Goal: Transaction & Acquisition: Purchase product/service

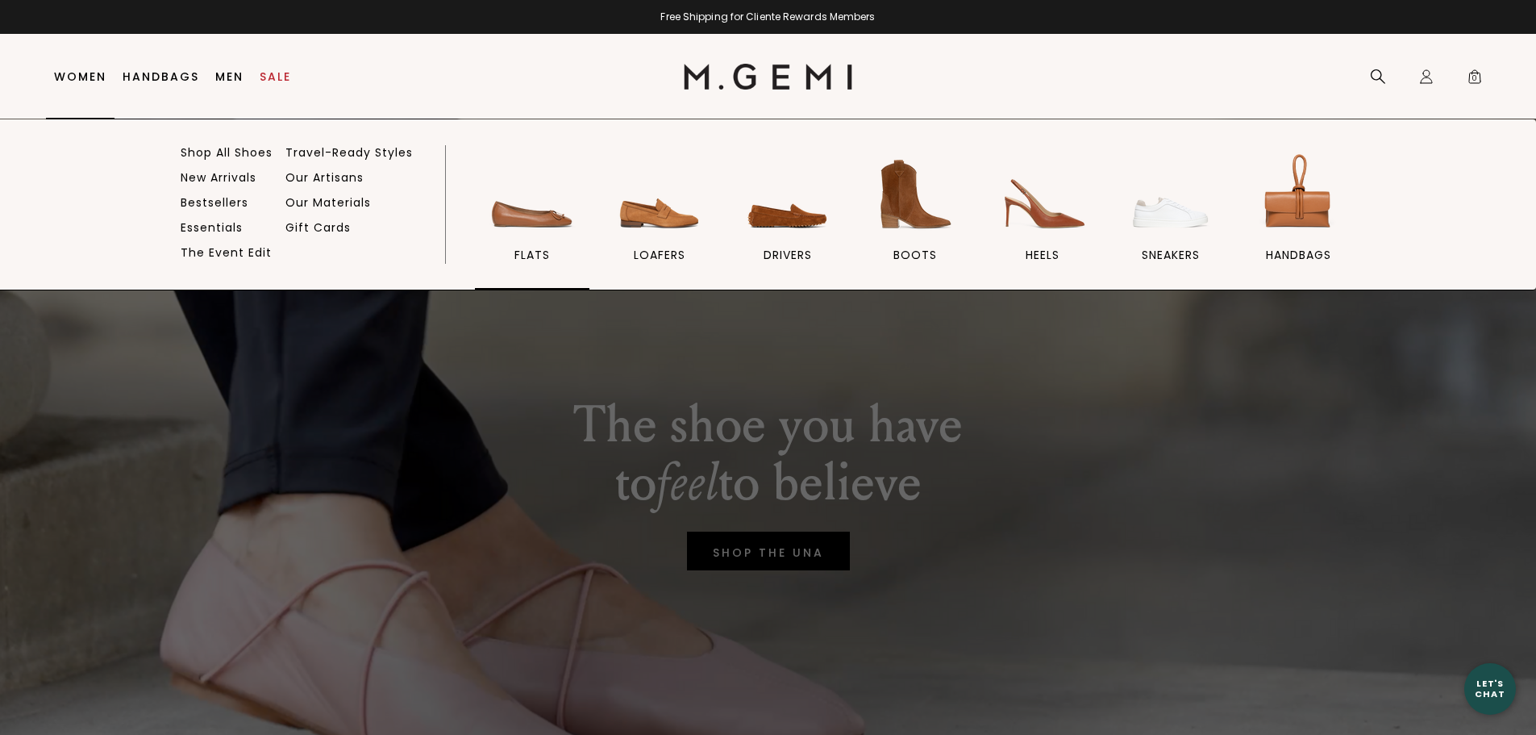
click at [541, 258] on span "flats" at bounding box center [531, 255] width 35 height 15
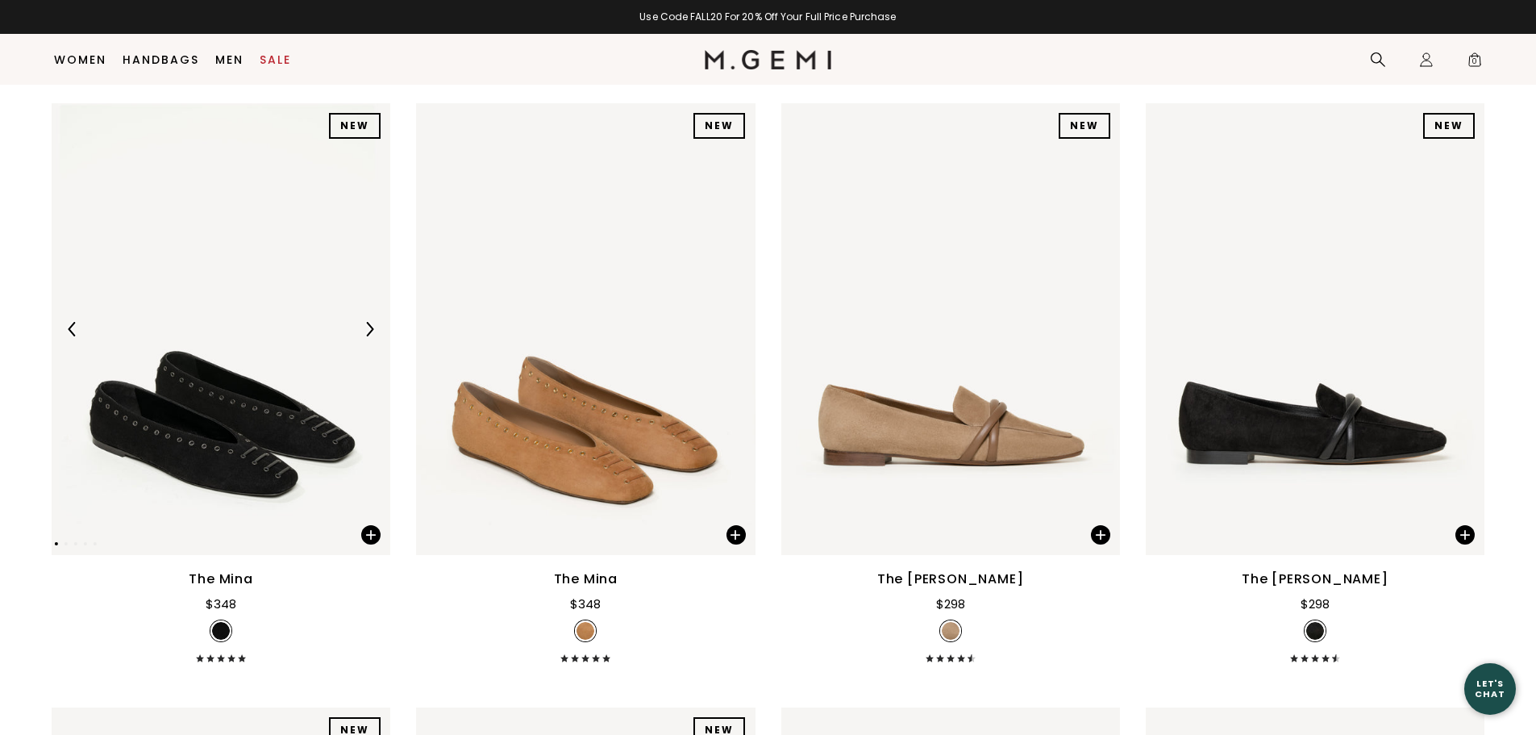
scroll to position [369, 0]
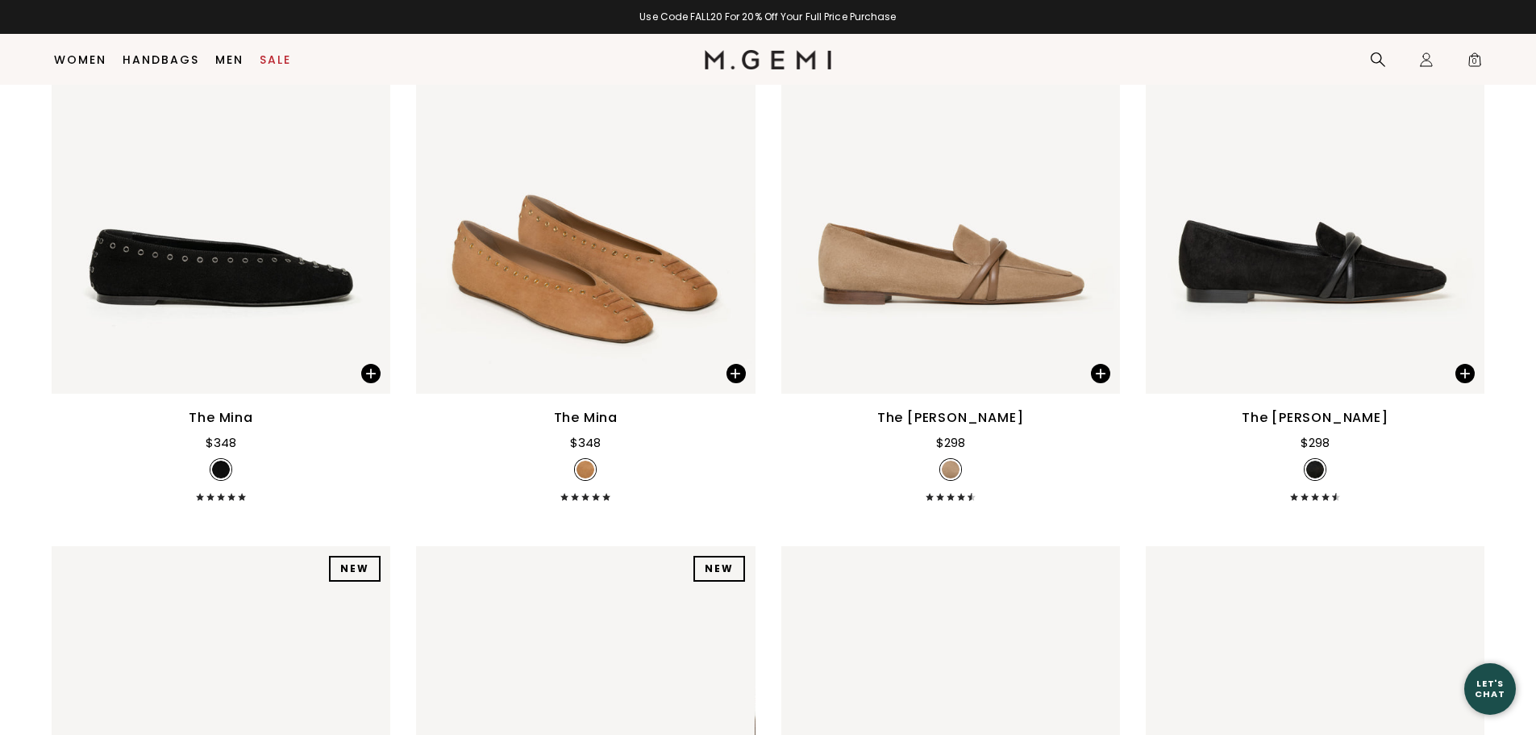
click at [223, 412] on div "The Mina" at bounding box center [221, 417] width 64 height 19
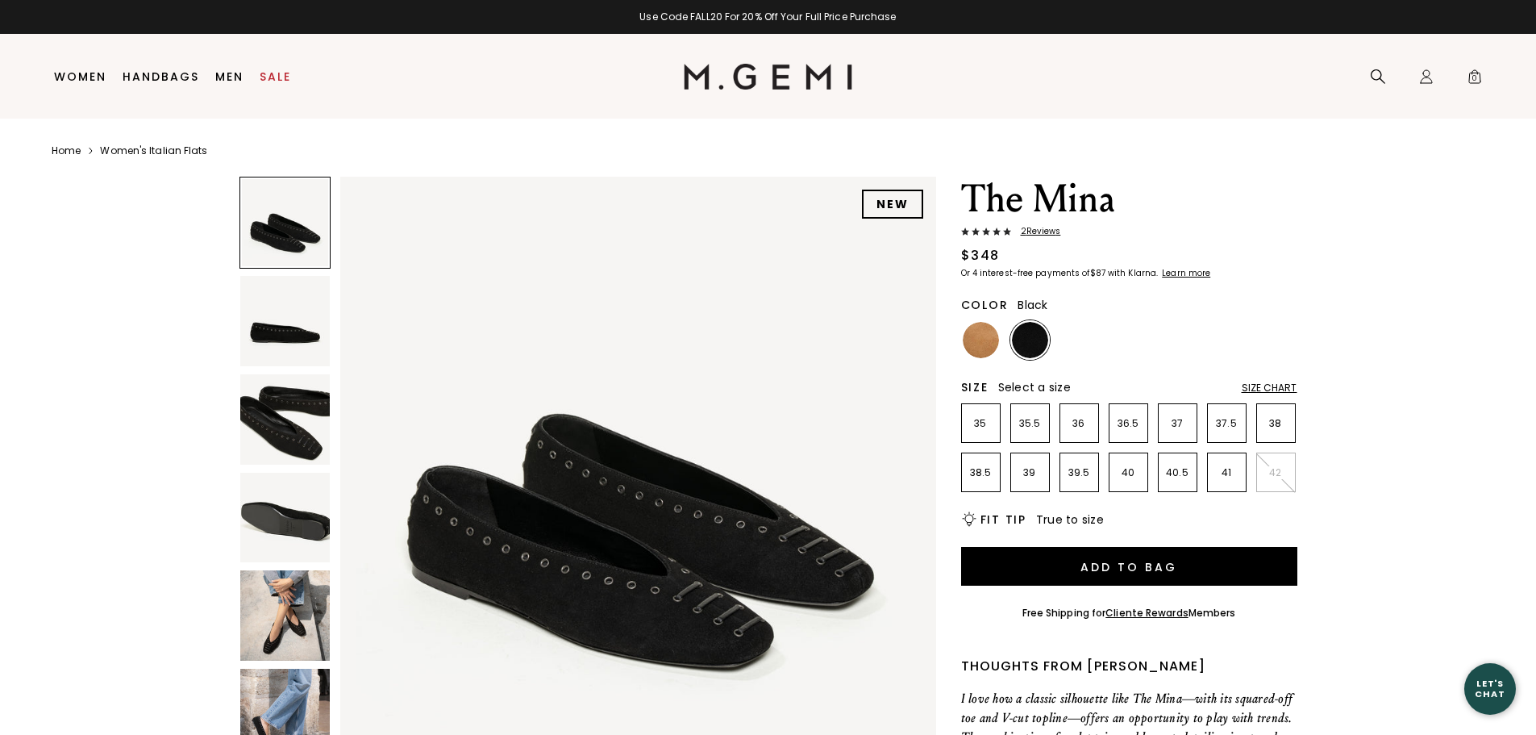
click at [1030, 346] on img at bounding box center [1030, 340] width 36 height 36
click at [1226, 464] on li "41" at bounding box center [1227, 472] width 40 height 40
click at [279, 597] on img at bounding box center [285, 615] width 90 height 90
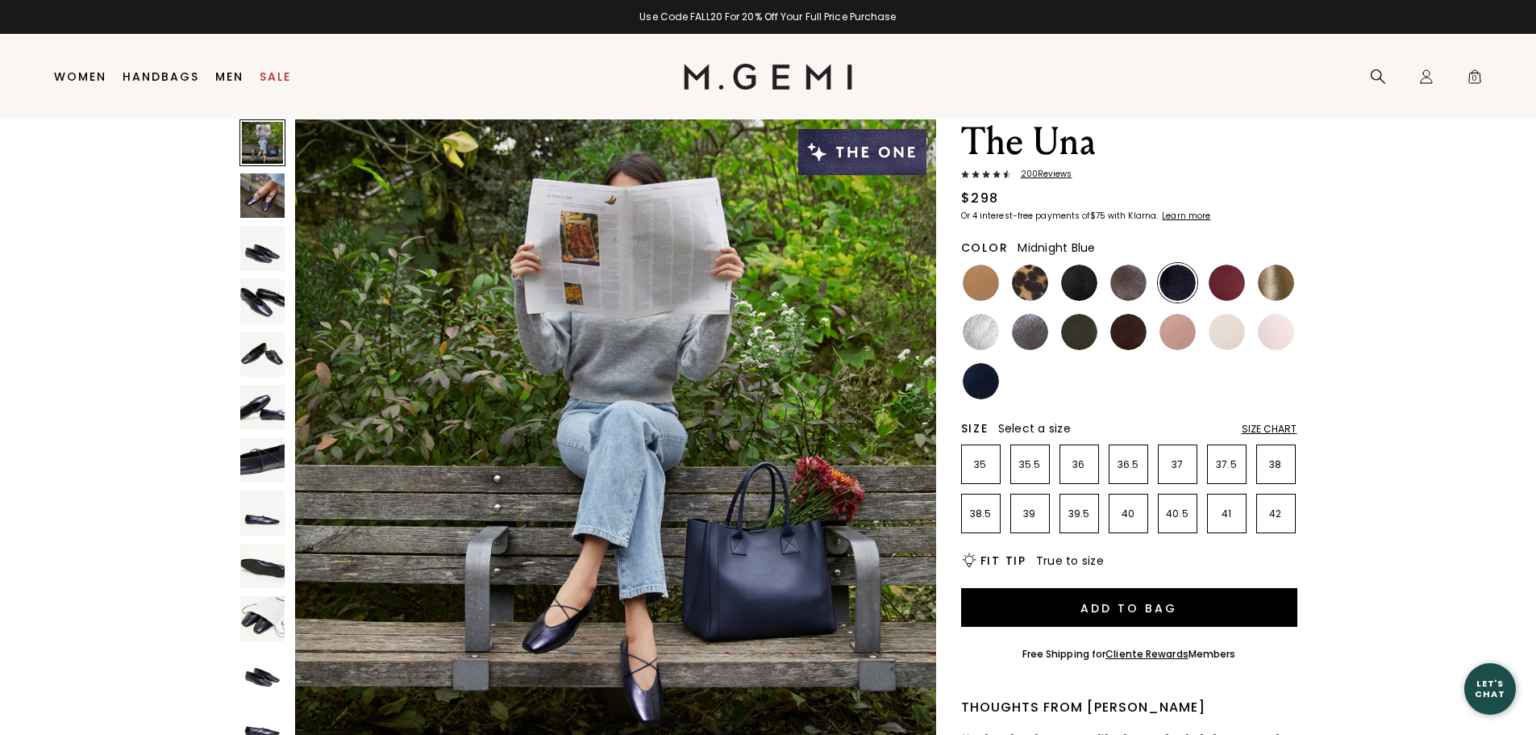
scroll to position [47, 0]
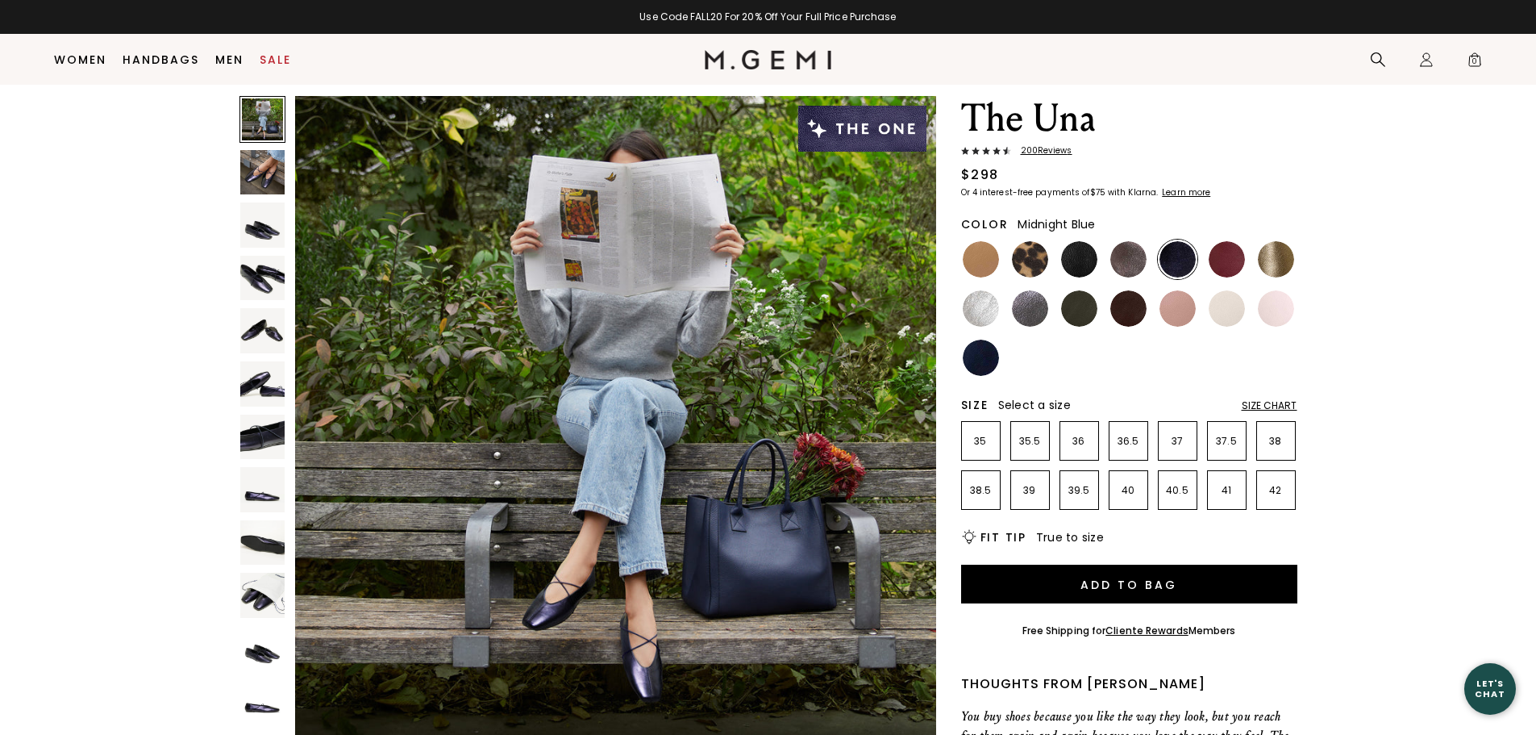
click at [255, 329] on img at bounding box center [262, 330] width 45 height 45
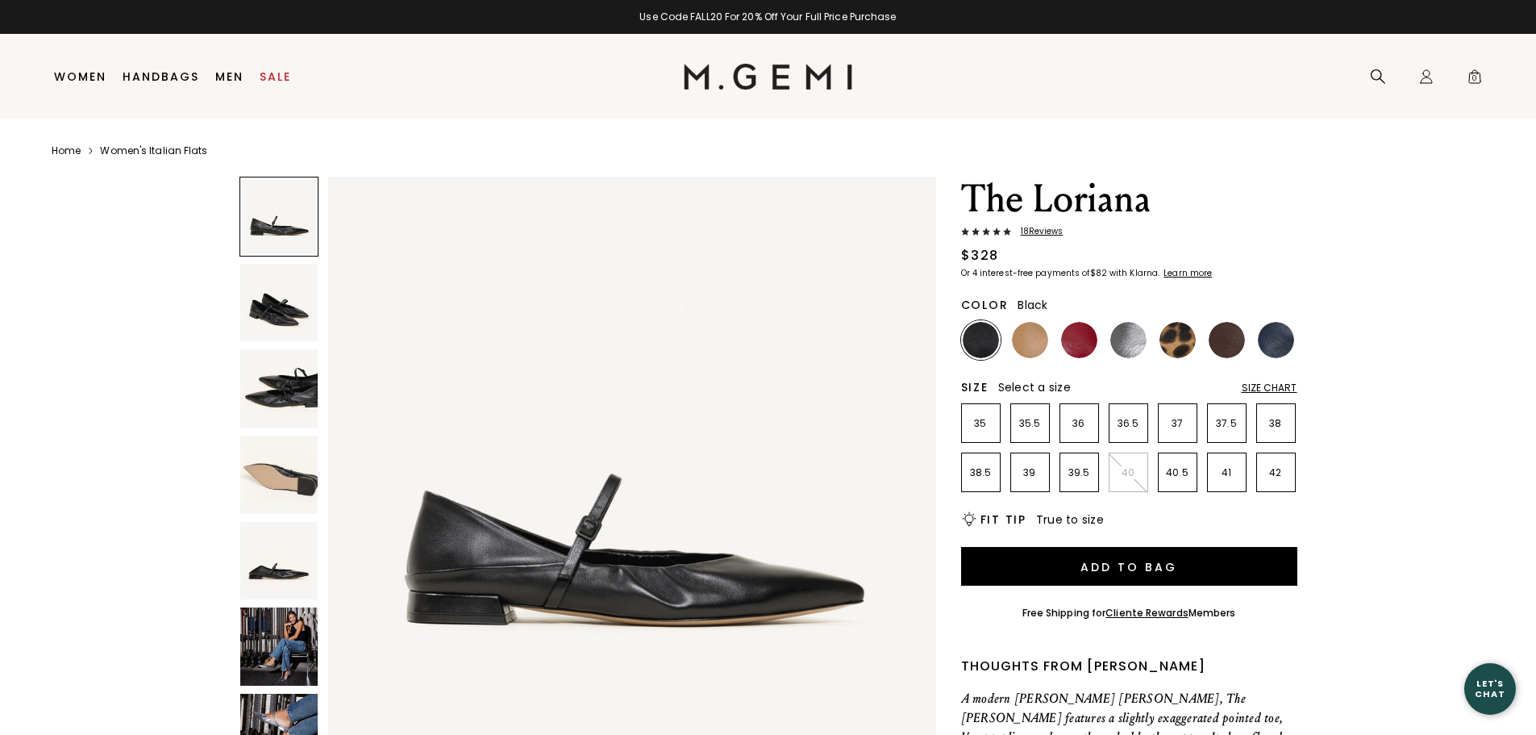
click at [991, 339] on img at bounding box center [981, 340] width 36 height 36
click at [1235, 474] on p "41" at bounding box center [1227, 472] width 38 height 13
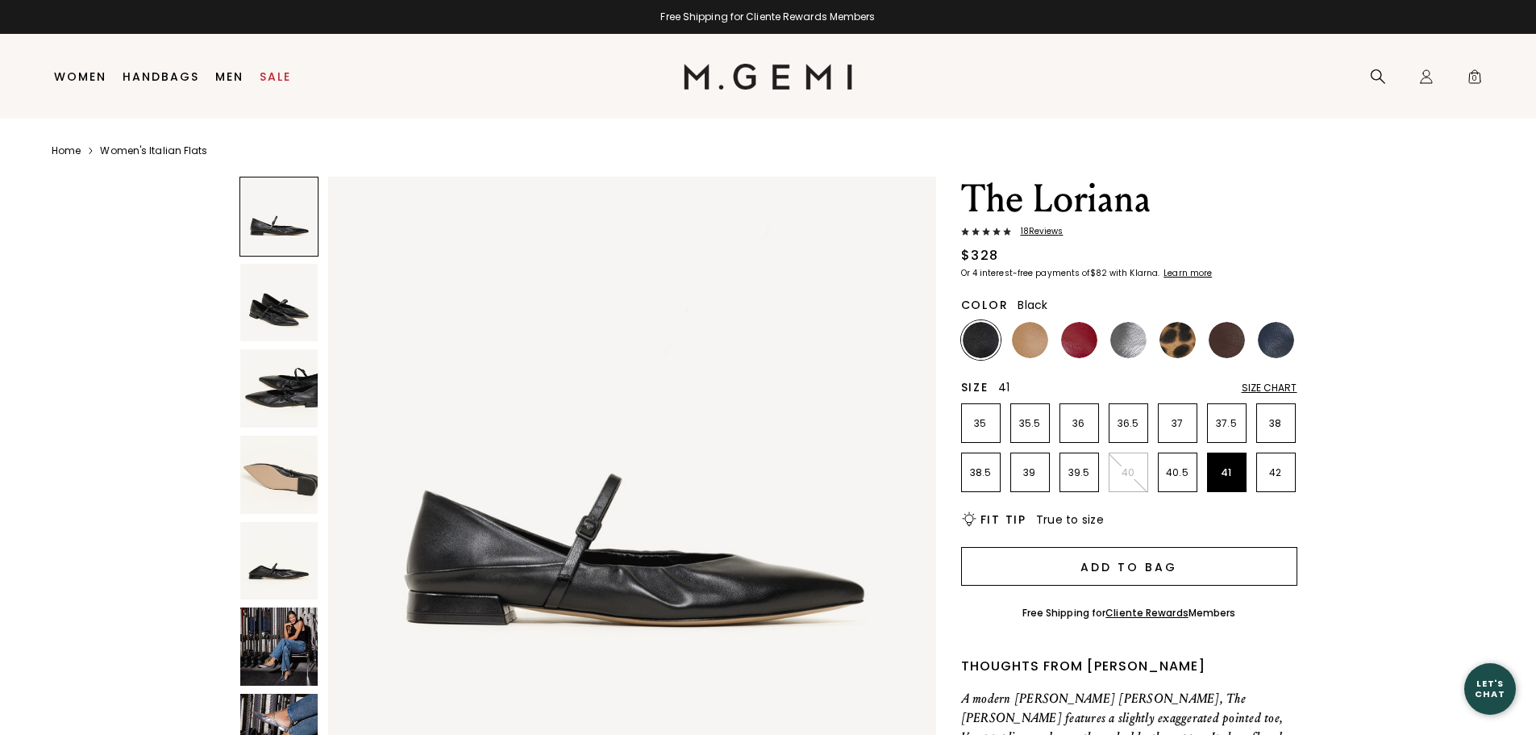
click at [1144, 575] on button "Add to Bag" at bounding box center [1129, 566] width 336 height 39
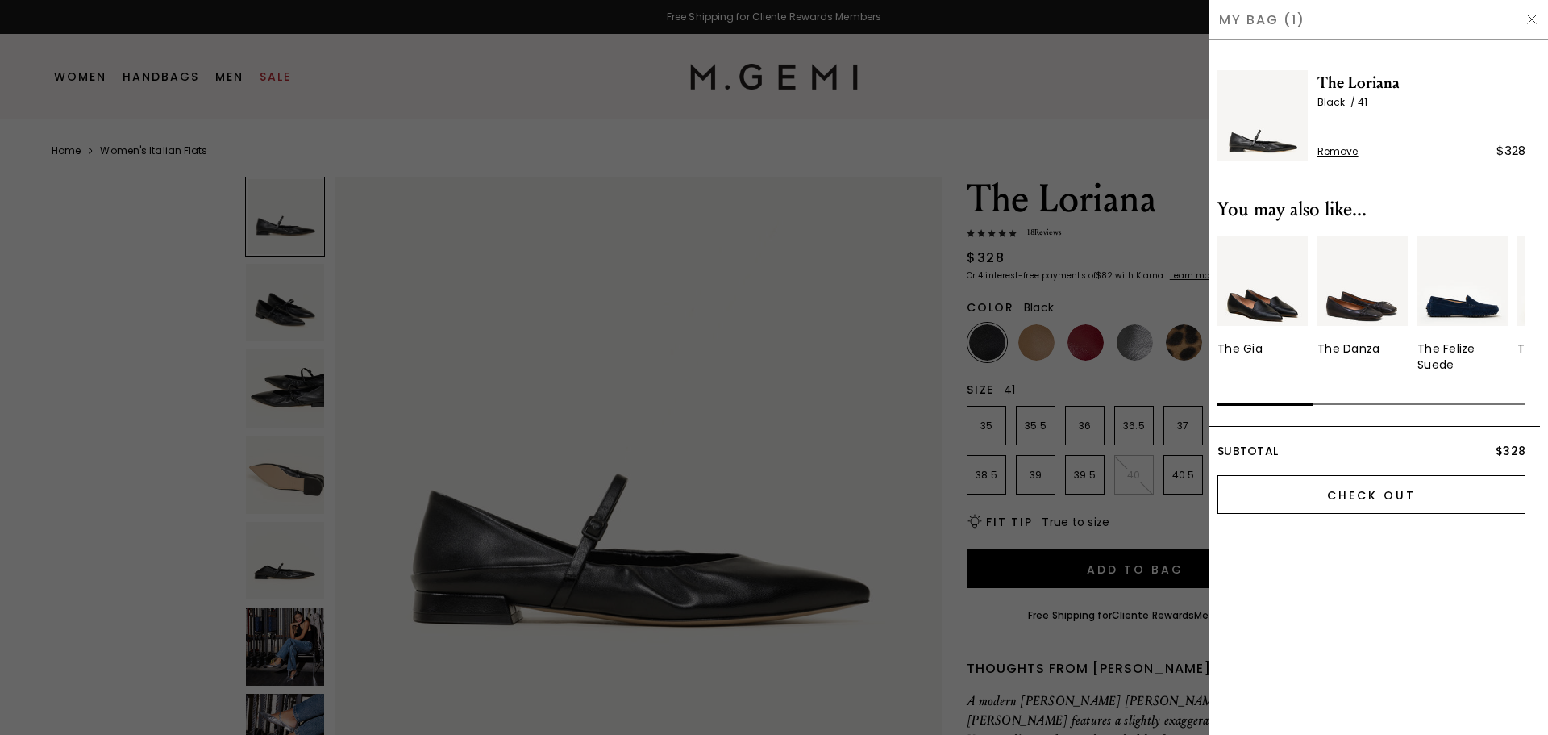
click at [1368, 493] on input "Check Out" at bounding box center [1372, 494] width 308 height 39
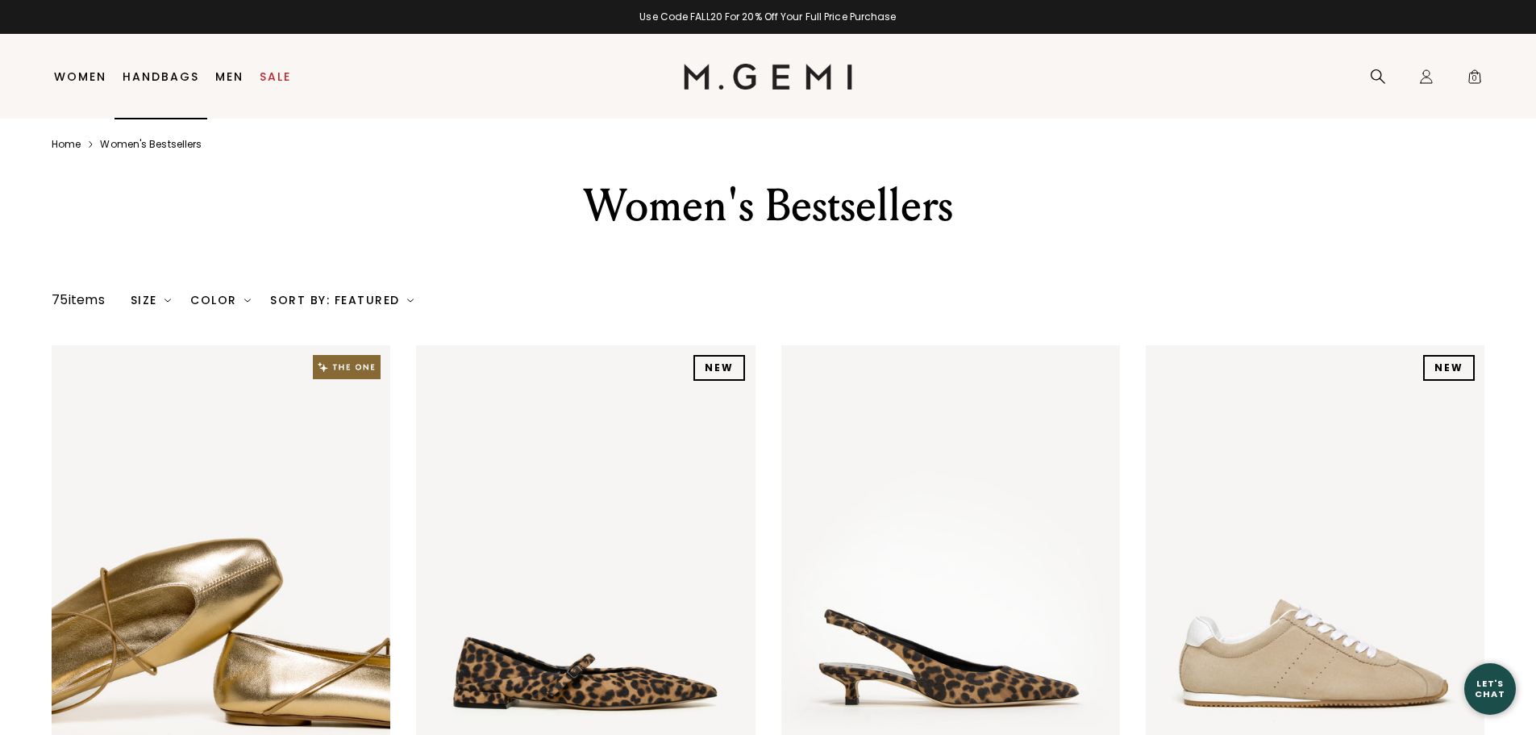
click at [164, 81] on link "Handbags" at bounding box center [161, 76] width 77 height 13
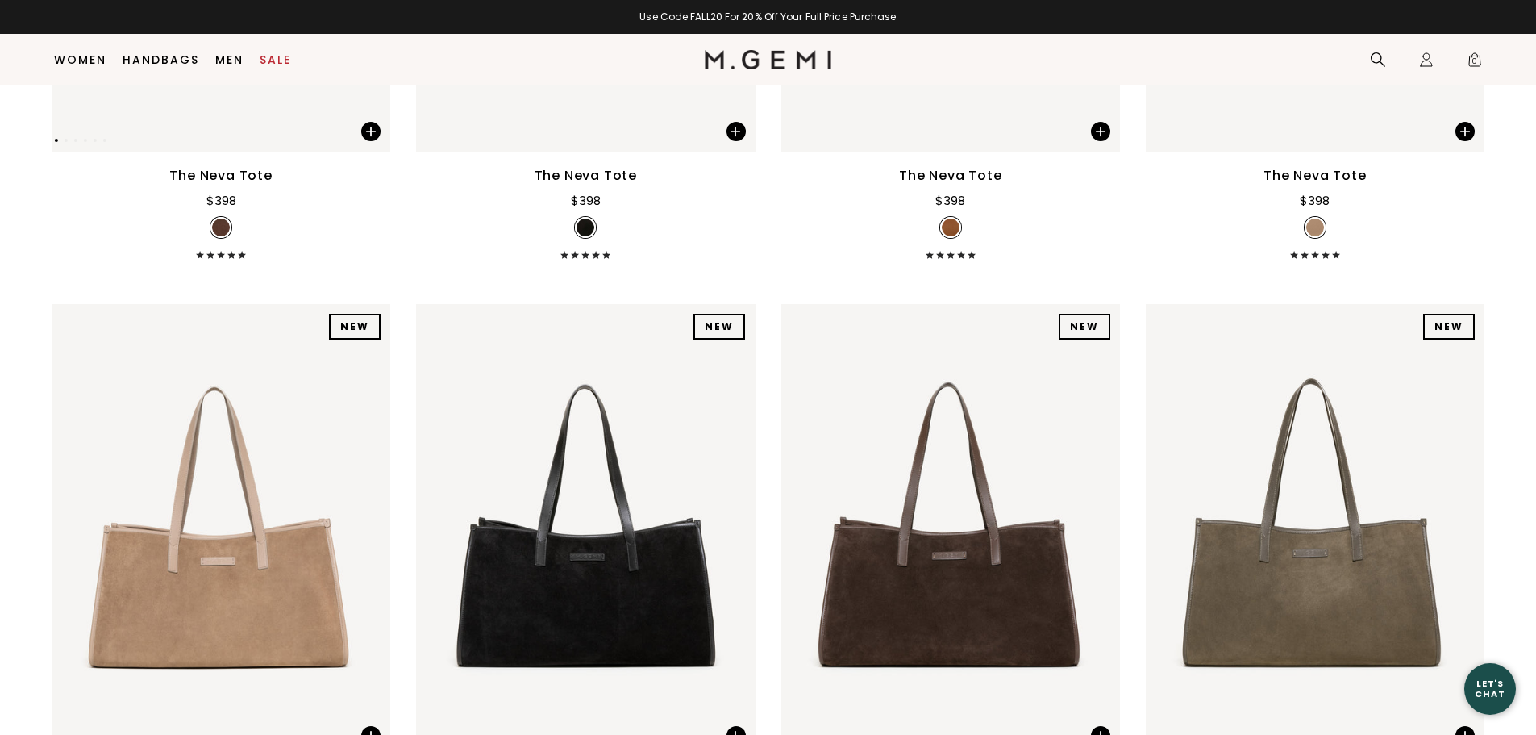
scroll to position [934, 0]
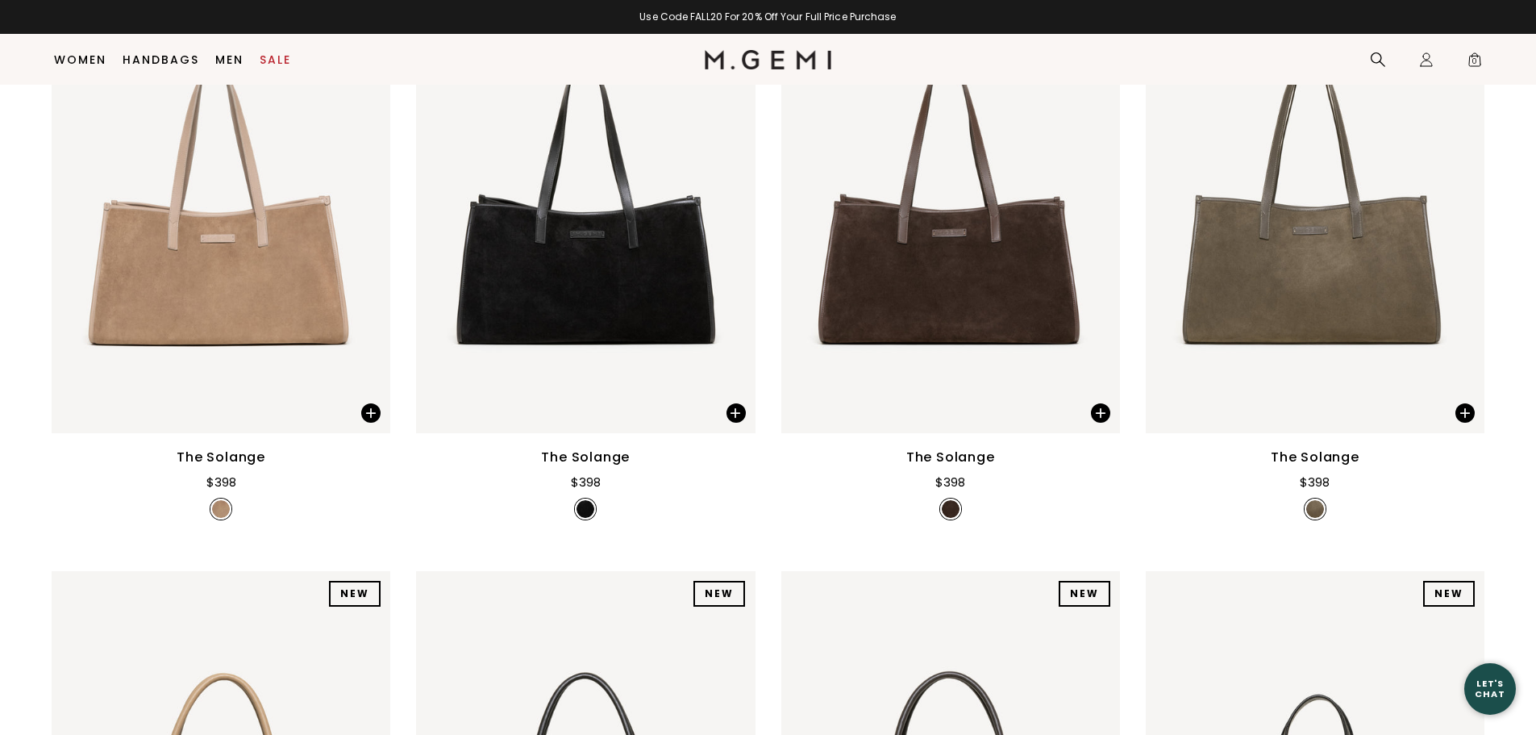
click at [961, 462] on div "The Solange" at bounding box center [950, 457] width 89 height 19
